Goal: Task Accomplishment & Management: Manage account settings

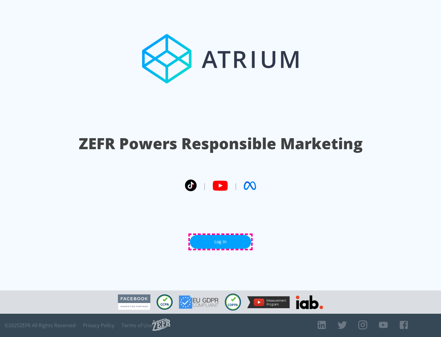
click at [221, 242] on link "Log In" at bounding box center [220, 242] width 61 height 14
